Goal: Information Seeking & Learning: Learn about a topic

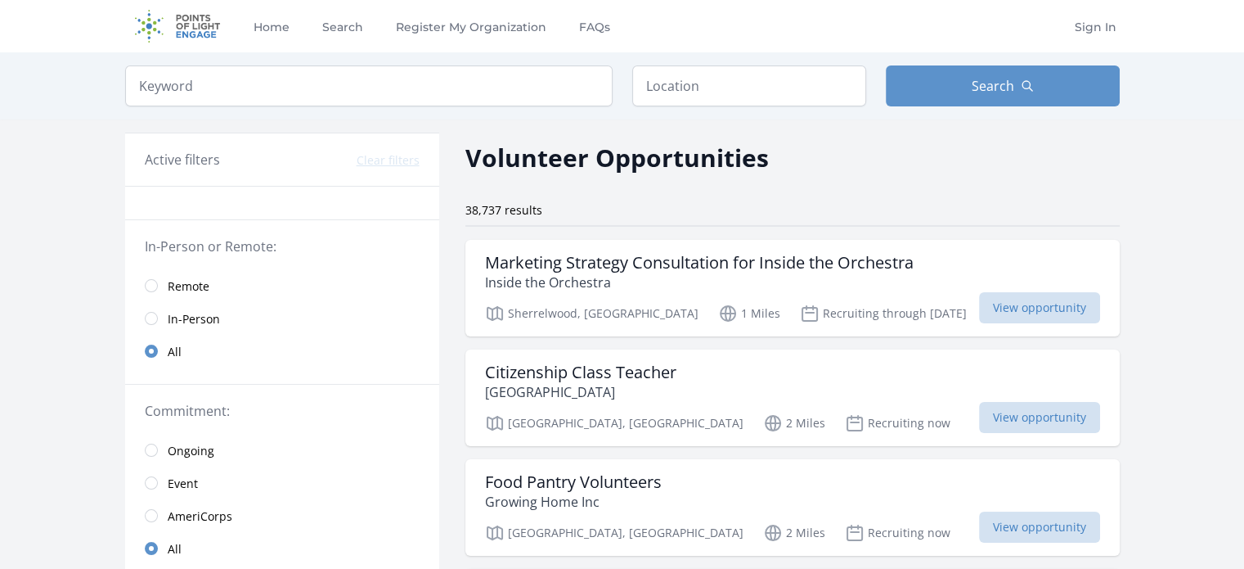
click at [480, 61] on div "Keyword Location Search" at bounding box center [622, 85] width 1047 height 67
click at [470, 73] on input "search" at bounding box center [369, 85] width 488 height 41
click button "submit" at bounding box center [0, 0] width 0 height 0
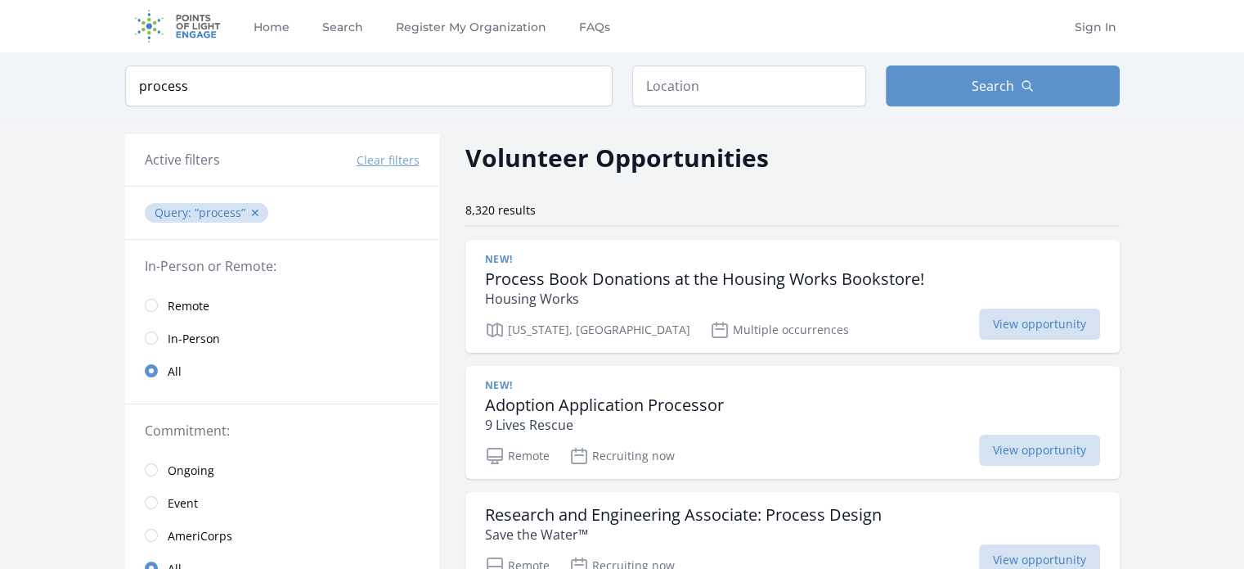
click at [394, 61] on div "Keyword process Location Search" at bounding box center [622, 85] width 1047 height 67
click at [381, 72] on input "process" at bounding box center [369, 85] width 488 height 41
type input "p"
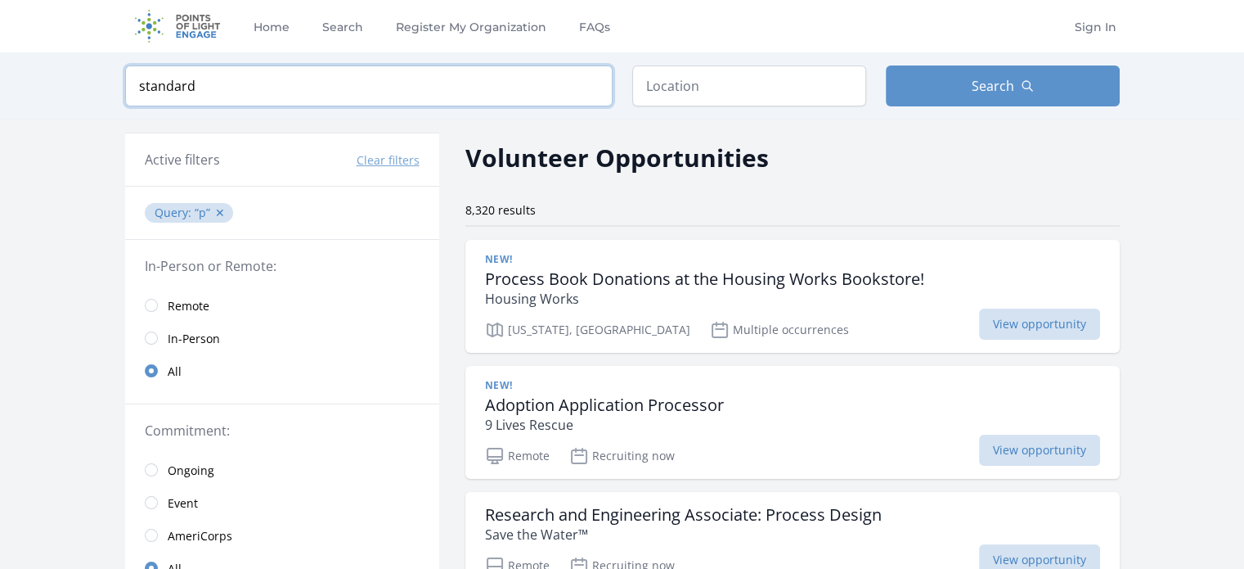
click button "submit" at bounding box center [0, 0] width 0 height 0
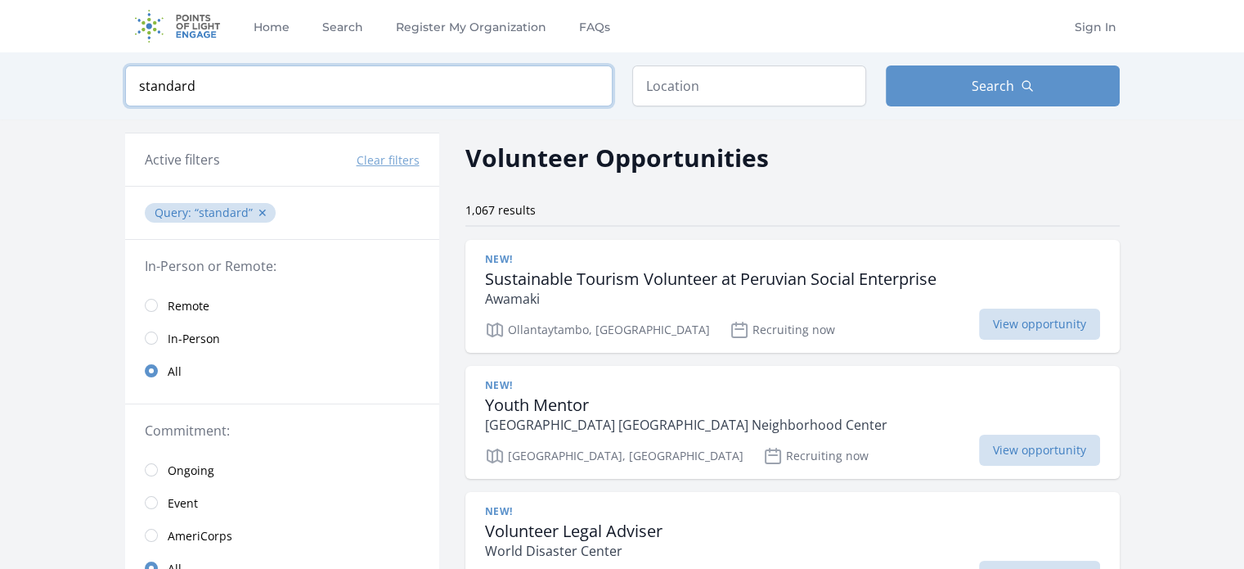
click at [303, 86] on input "standard" at bounding box center [369, 85] width 488 height 41
click button "submit" at bounding box center [0, 0] width 0 height 0
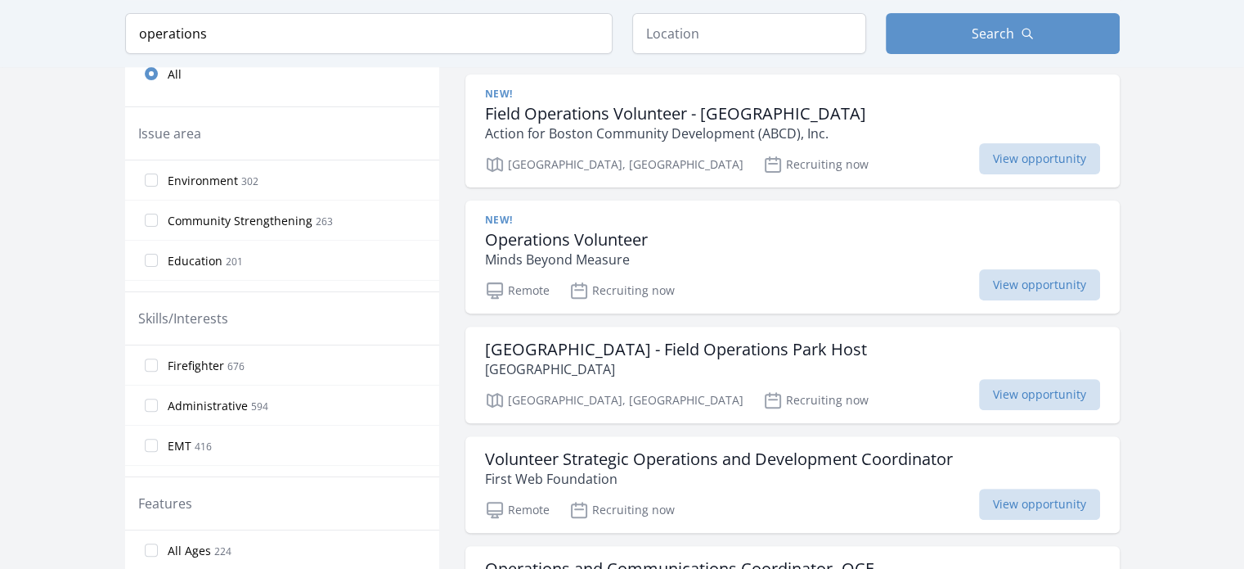
scroll to position [510, 0]
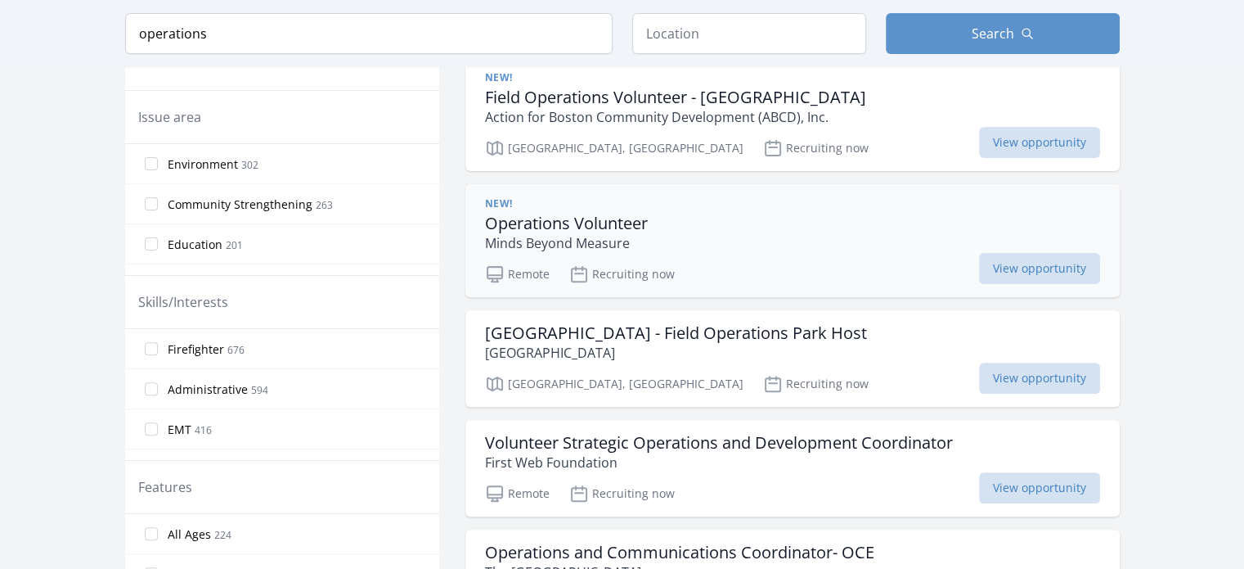
click at [599, 233] on p "Minds Beyond Measure" at bounding box center [566, 243] width 163 height 20
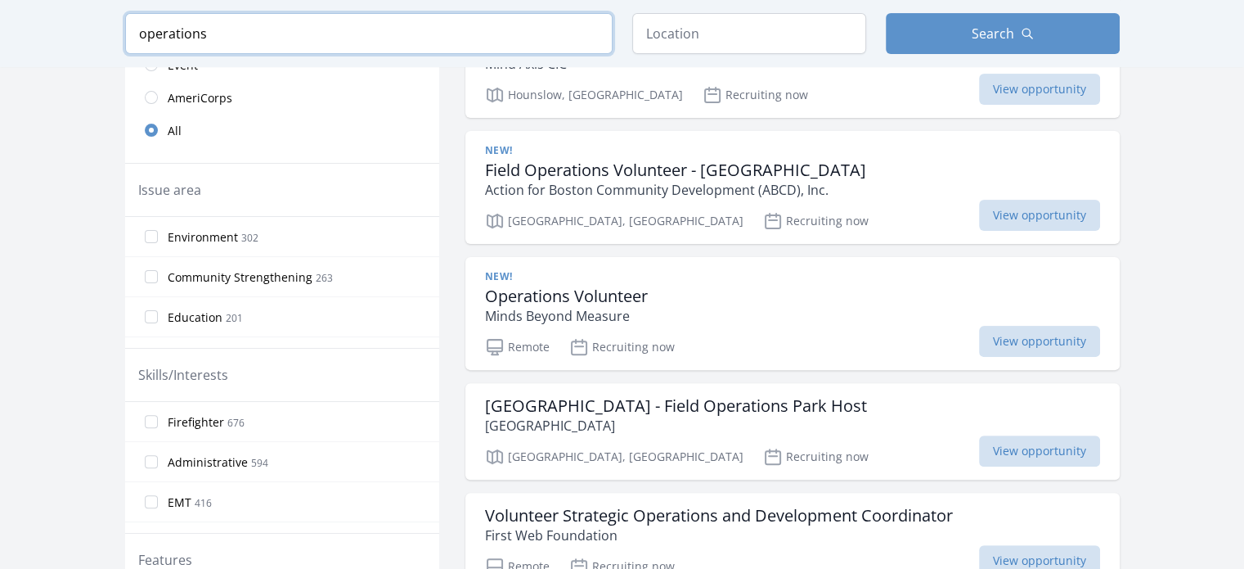
drag, startPoint x: 335, startPoint y: 42, endPoint x: 0, endPoint y: -2, distance: 337.4
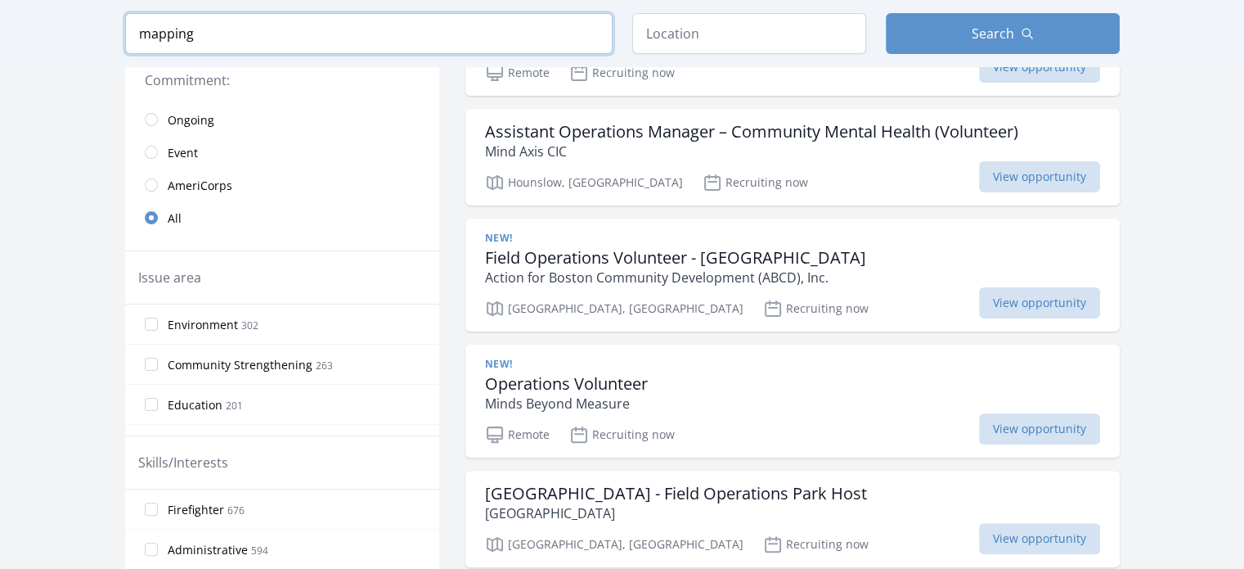
click button "submit" at bounding box center [0, 0] width 0 height 0
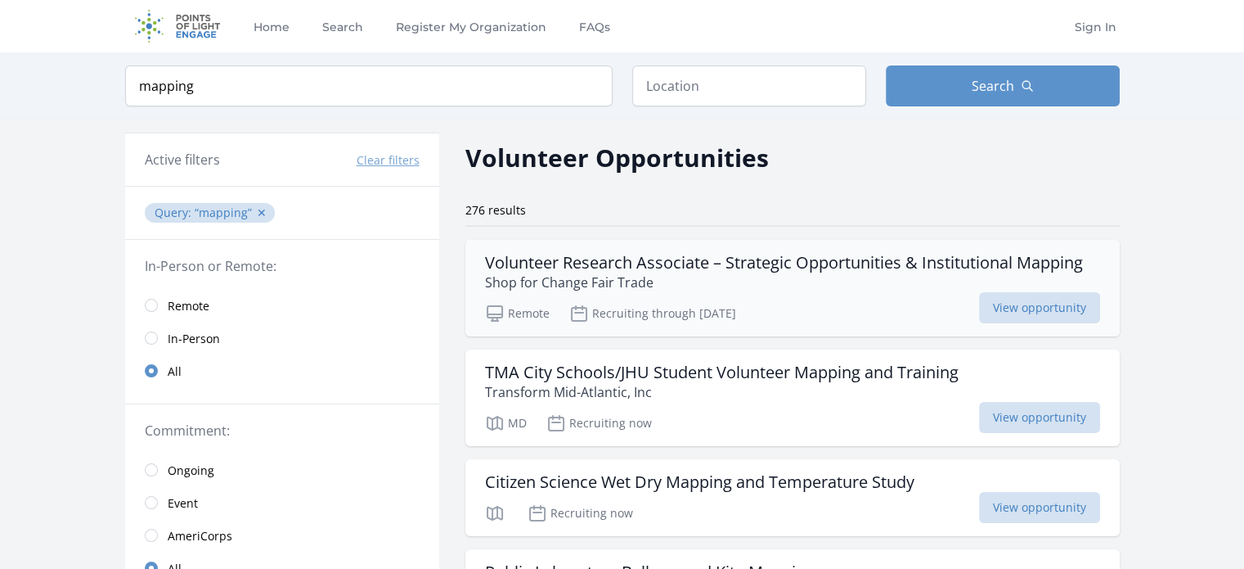
click at [857, 281] on p "Shop for Change Fair Trade" at bounding box center [784, 282] width 598 height 20
click at [412, 109] on div "Keyword mapping Location Search" at bounding box center [622, 85] width 1047 height 67
click at [373, 91] on input "mapping" at bounding box center [369, 85] width 488 height 41
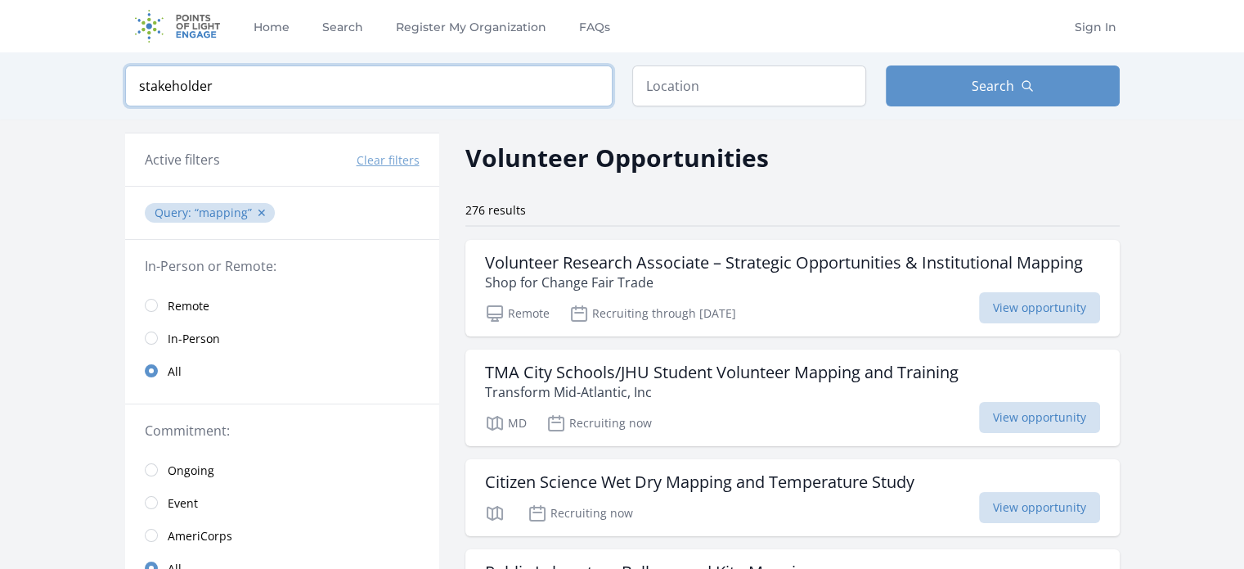
click button "submit" at bounding box center [0, 0] width 0 height 0
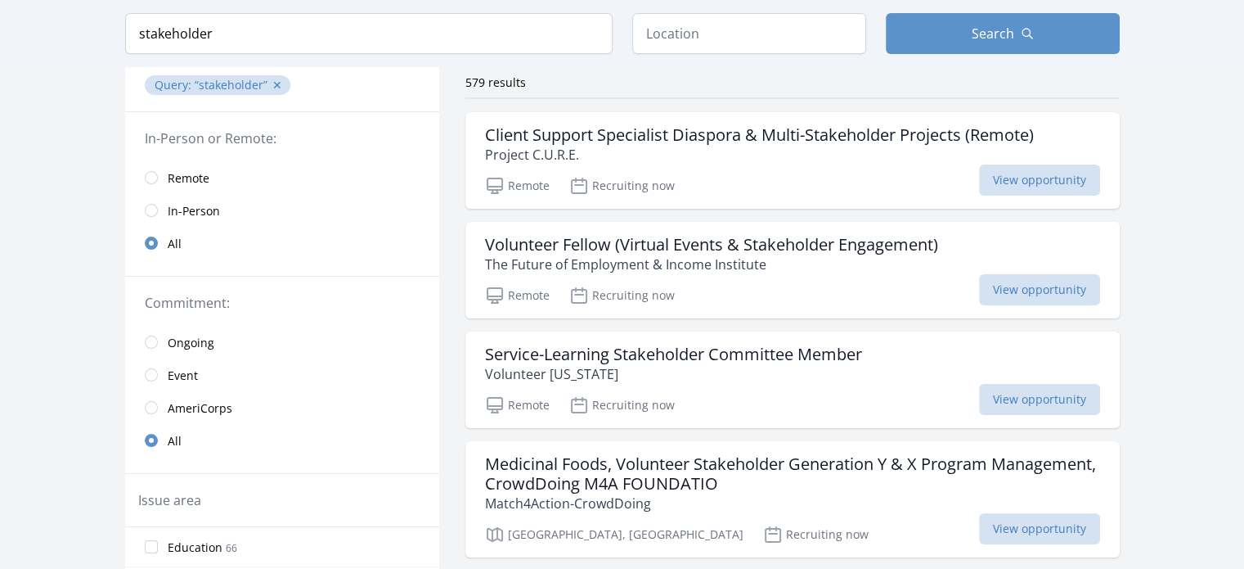
scroll to position [117, 0]
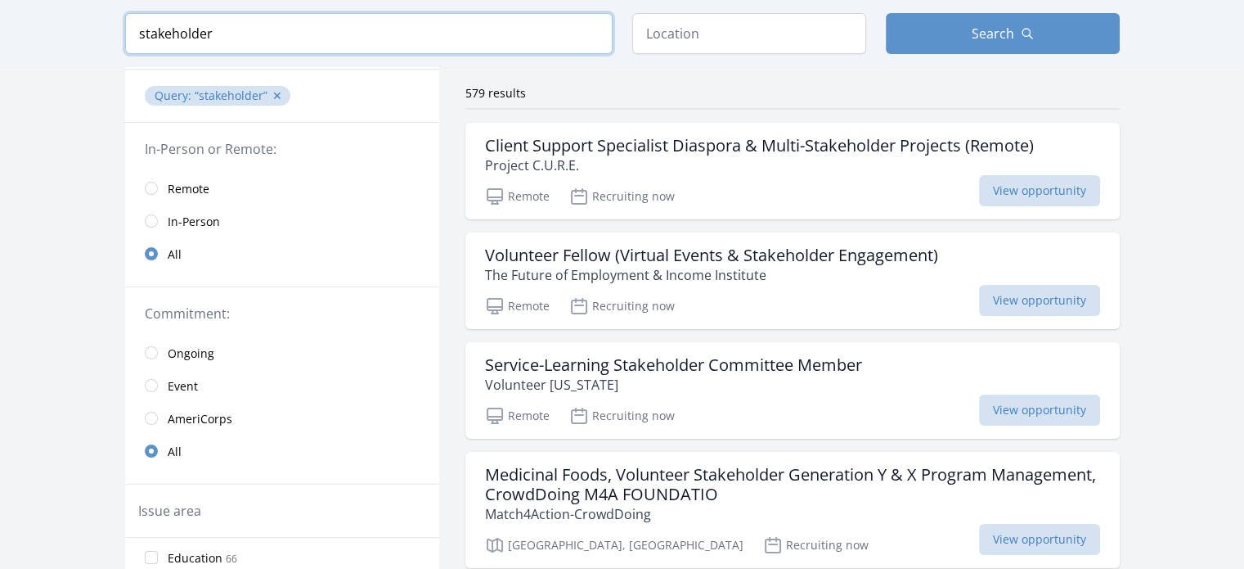
click at [309, 37] on input "stakeholder" at bounding box center [369, 33] width 488 height 41
type input "improvement"
click button "submit" at bounding box center [0, 0] width 0 height 0
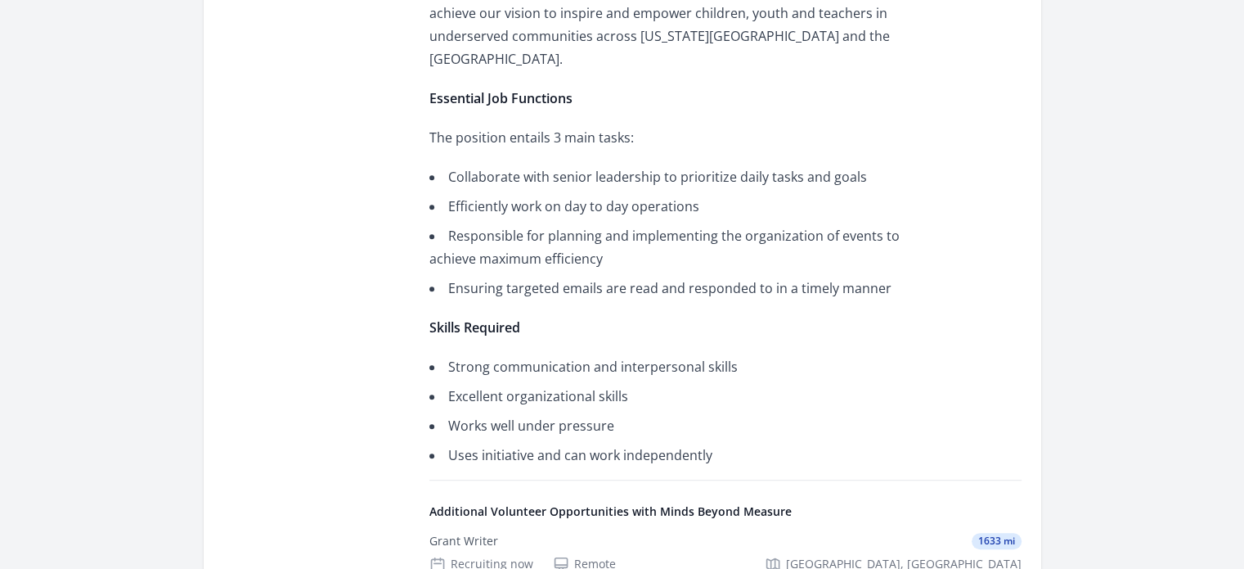
scroll to position [959, 0]
